Goal: Navigation & Orientation: Find specific page/section

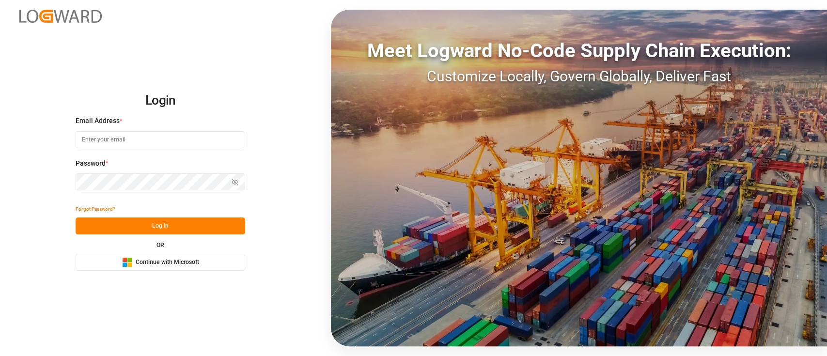
drag, startPoint x: 826, startPoint y: -27, endPoint x: 826, endPoint y: -79, distance: 51.4
click at [826, 0] on html "Login Email Address * Password * Show password Forgot Password? Log In OR Micro…" at bounding box center [413, 178] width 827 height 356
click at [187, 257] on div "Microsoft Logo Continue with Microsoft" at bounding box center [160, 262] width 77 height 10
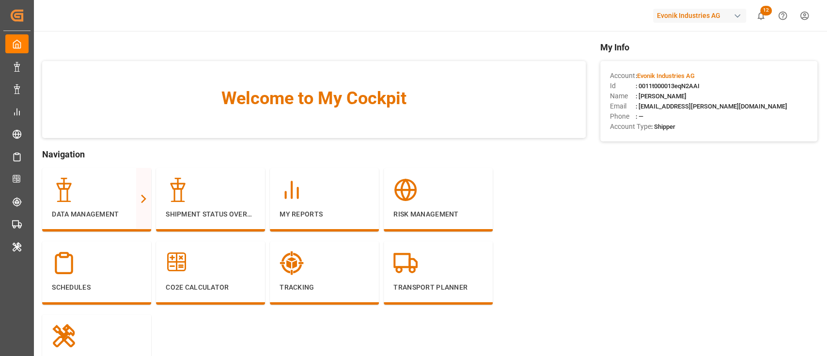
click at [678, 19] on div "Evonik Industries AG" at bounding box center [699, 16] width 93 height 14
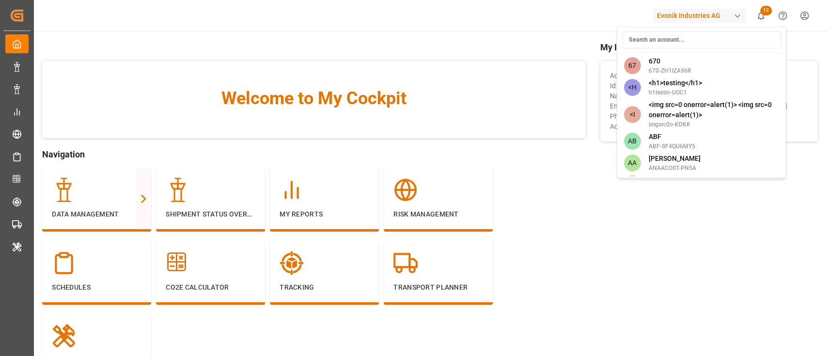
click at [680, 37] on input at bounding box center [701, 39] width 158 height 17
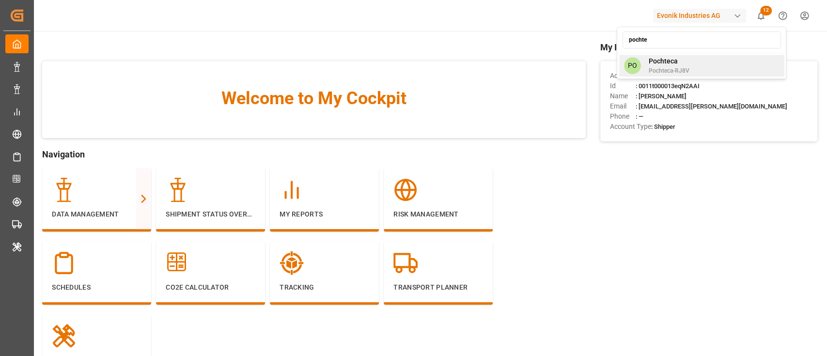
type input "pochte"
click at [680, 63] on span "Pochteca" at bounding box center [668, 61] width 41 height 10
